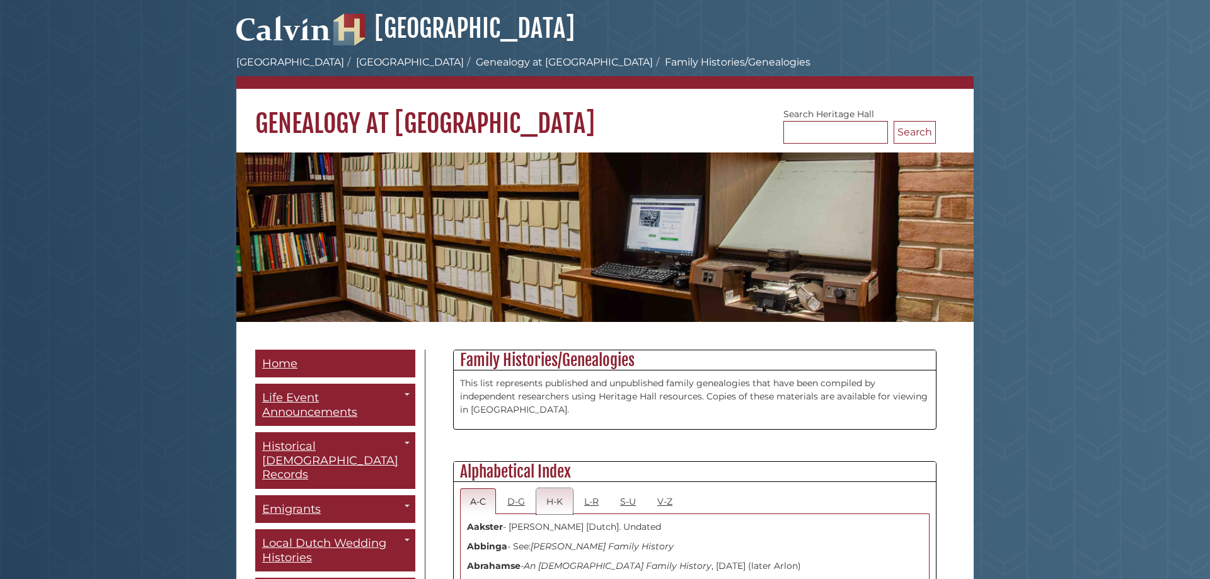
click at [549, 500] on link "H-K" at bounding box center [554, 501] width 37 height 26
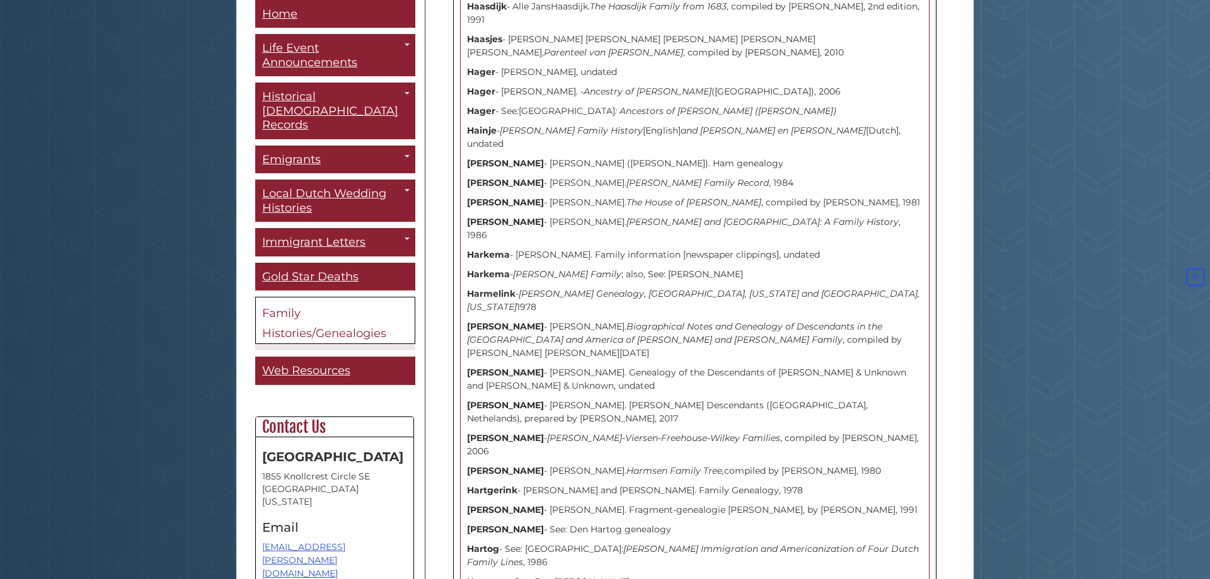
scroll to position [753, 0]
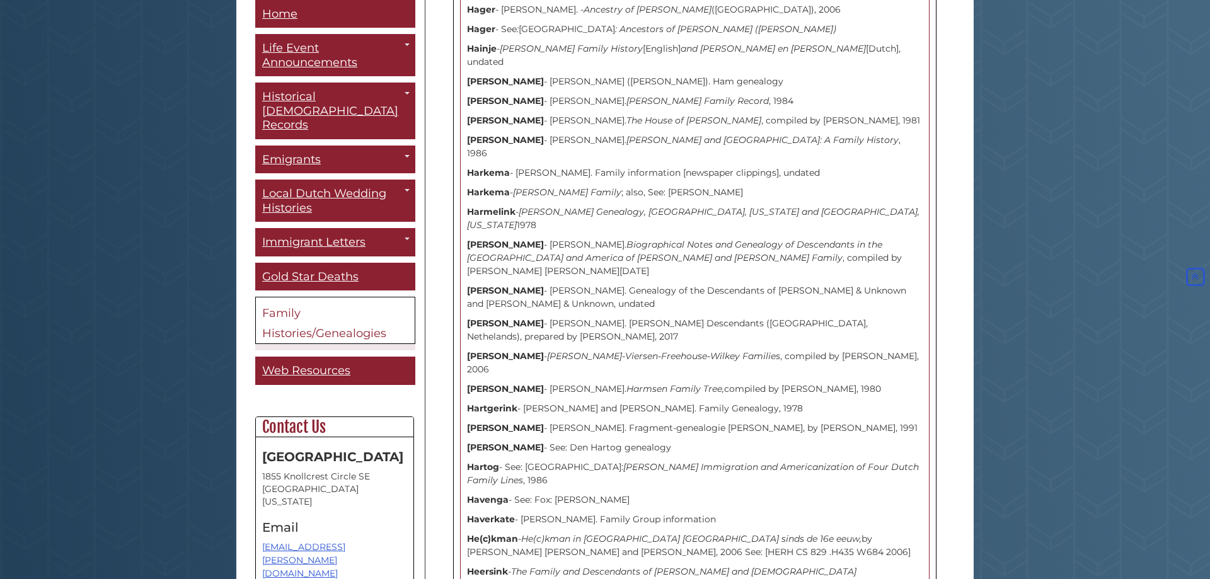
click at [318, 307] on span "Family Histories/Genealogies" at bounding box center [324, 324] width 124 height 34
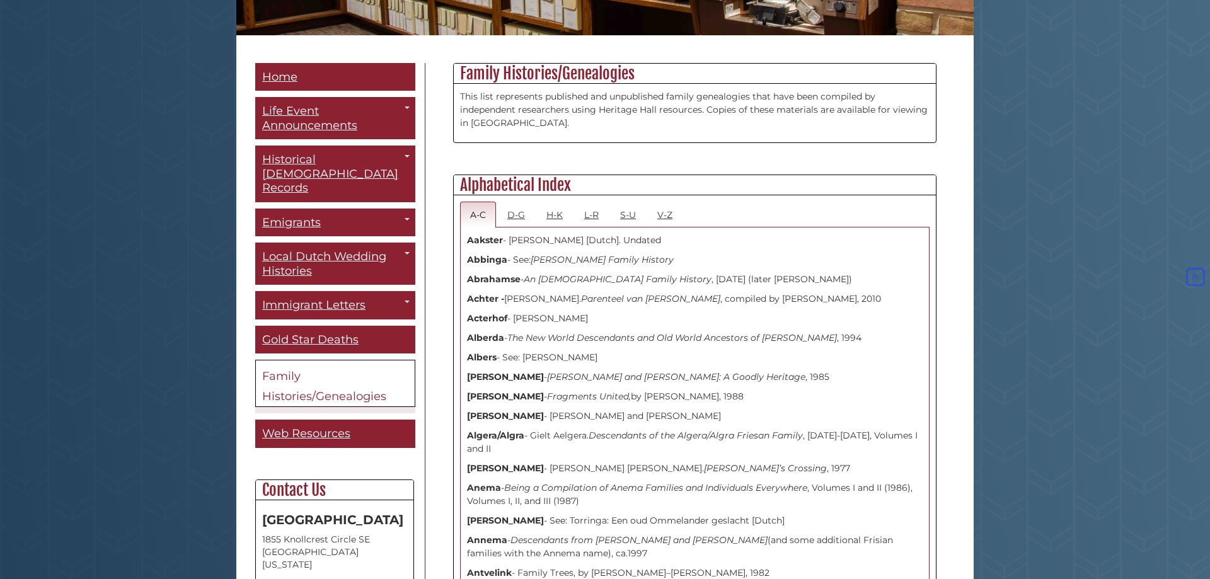
scroll to position [554, 0]
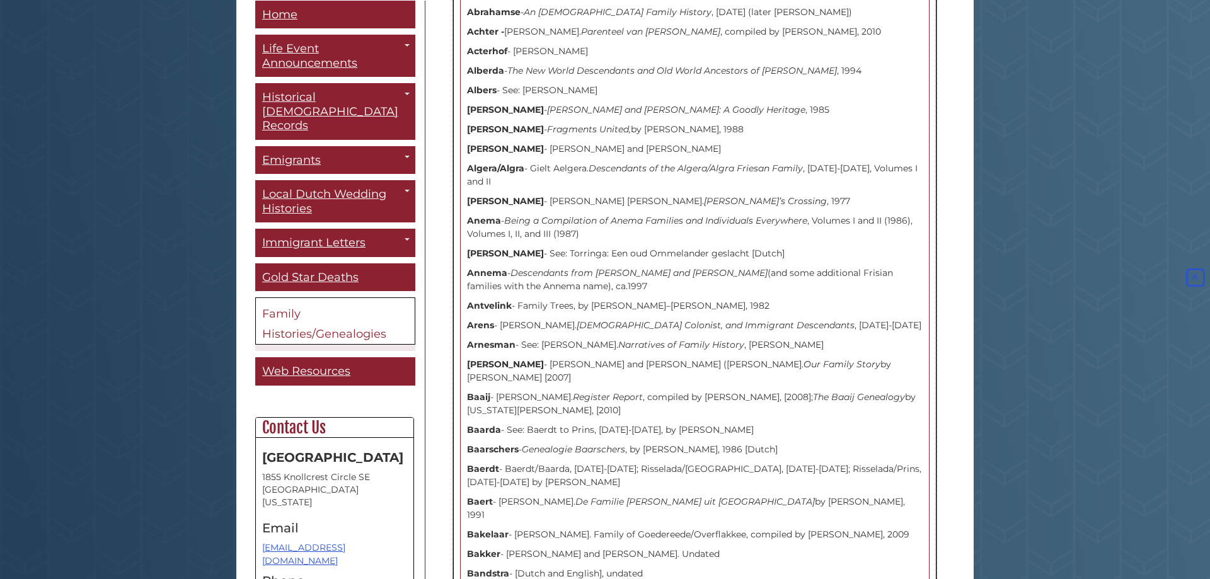
click at [546, 364] on p "Aukema - John and Grace (Jaarsma) Aukema. Our Family Story by Grace Aukema Roos…" at bounding box center [695, 371] width 456 height 26
click at [544, 240] on p "Anema - Being a Compilation of Anema Families and Individuals Everywhere , Volu…" at bounding box center [695, 227] width 456 height 26
click at [680, 113] on icon "[PERSON_NAME] and [PERSON_NAME] [PERSON_NAME]: A Goodly Heritage" at bounding box center [676, 109] width 258 height 11
click at [619, 391] on icon "Register Report" at bounding box center [608, 396] width 70 height 11
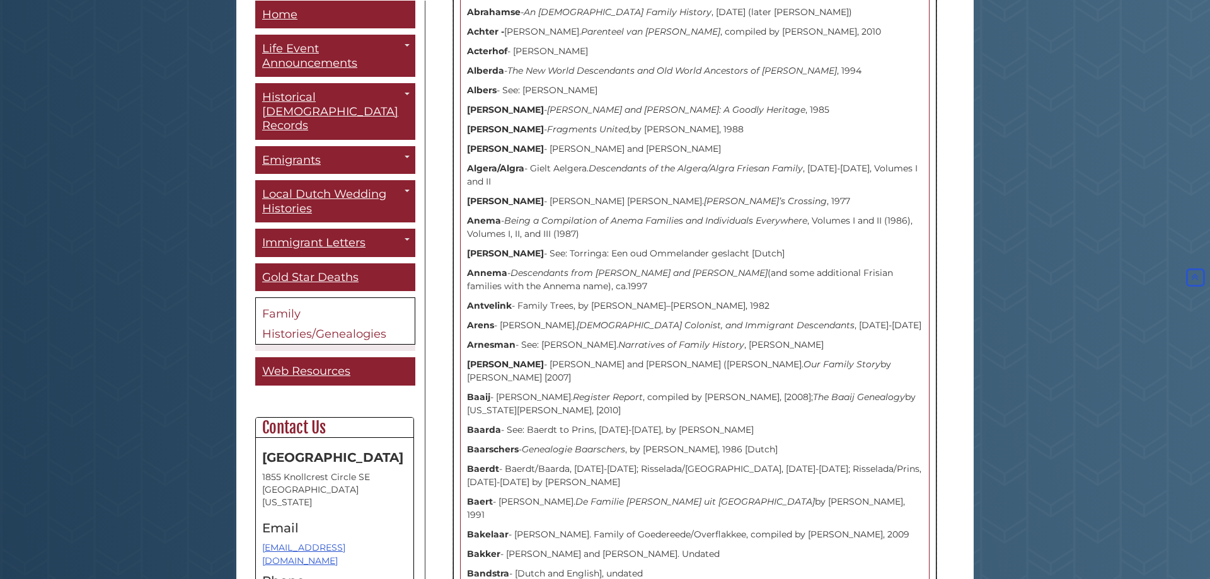
click at [570, 567] on p "Bandstra - [Dutch and English], undated" at bounding box center [695, 573] width 456 height 13
